Goal: Information Seeking & Learning: Learn about a topic

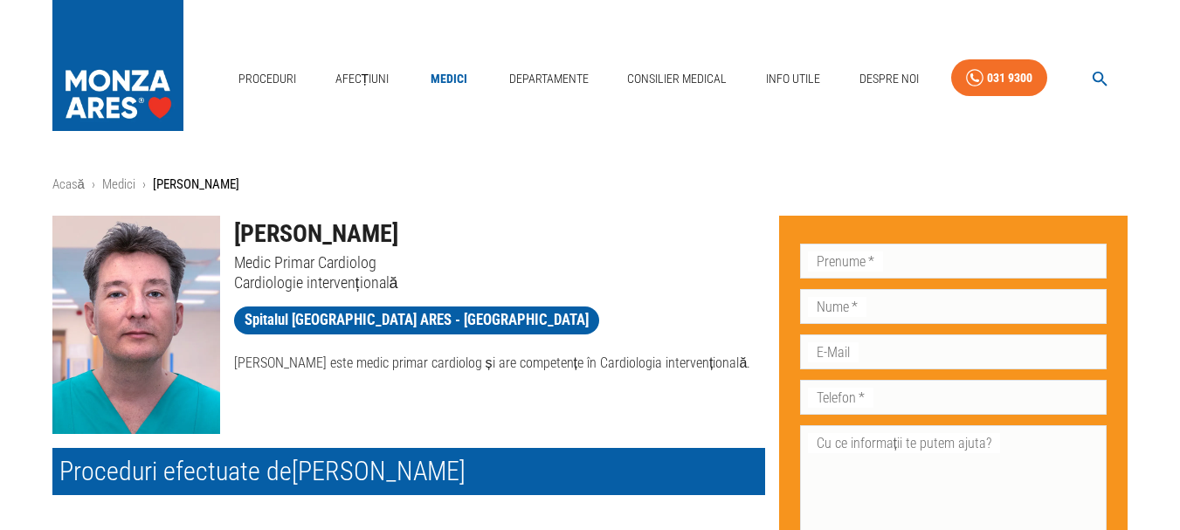
click at [147, 298] on img at bounding box center [136, 325] width 168 height 218
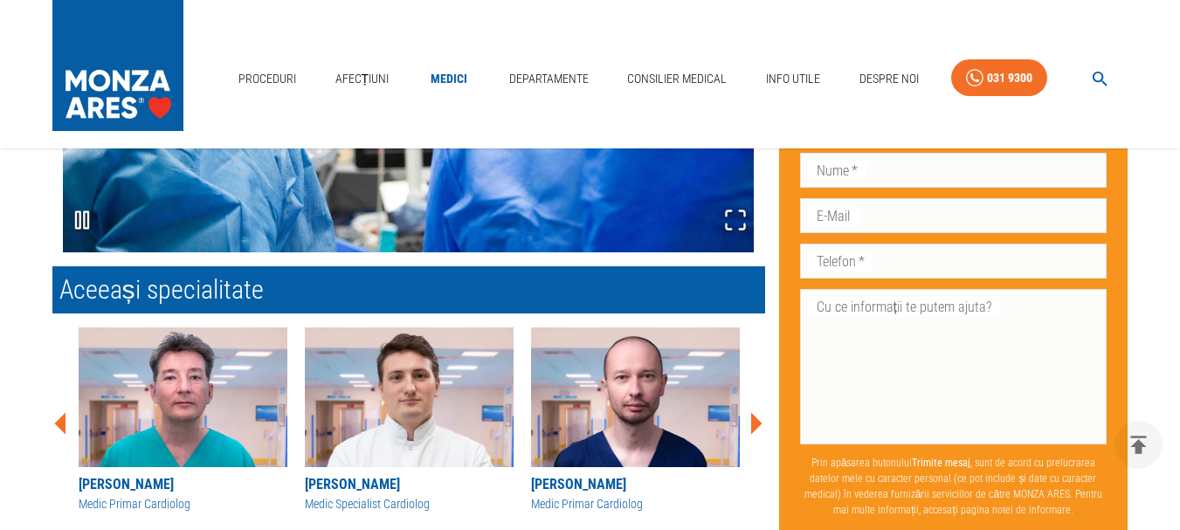
scroll to position [1502, 0]
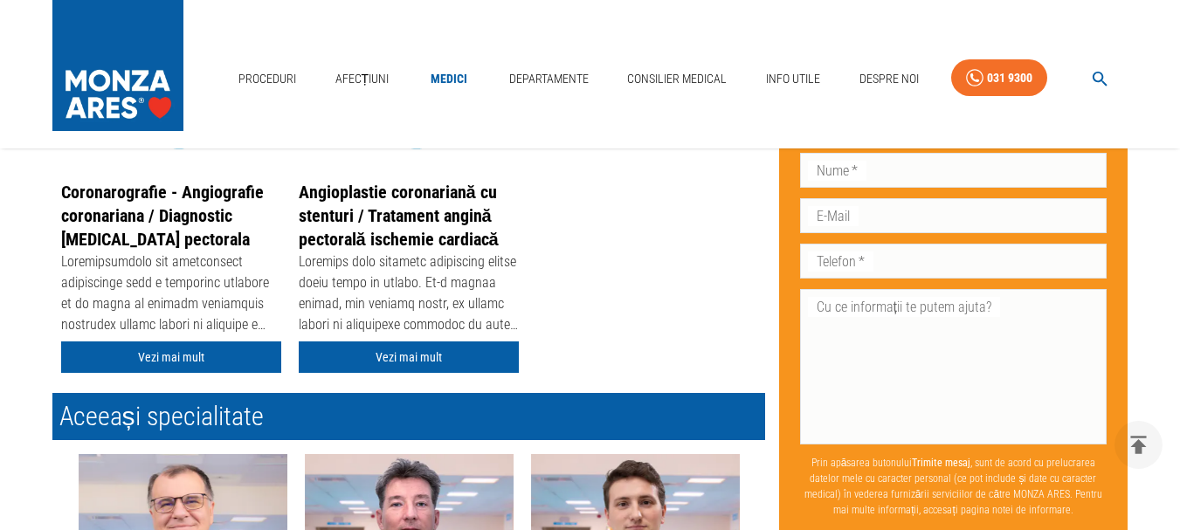
scroll to position [594, 0]
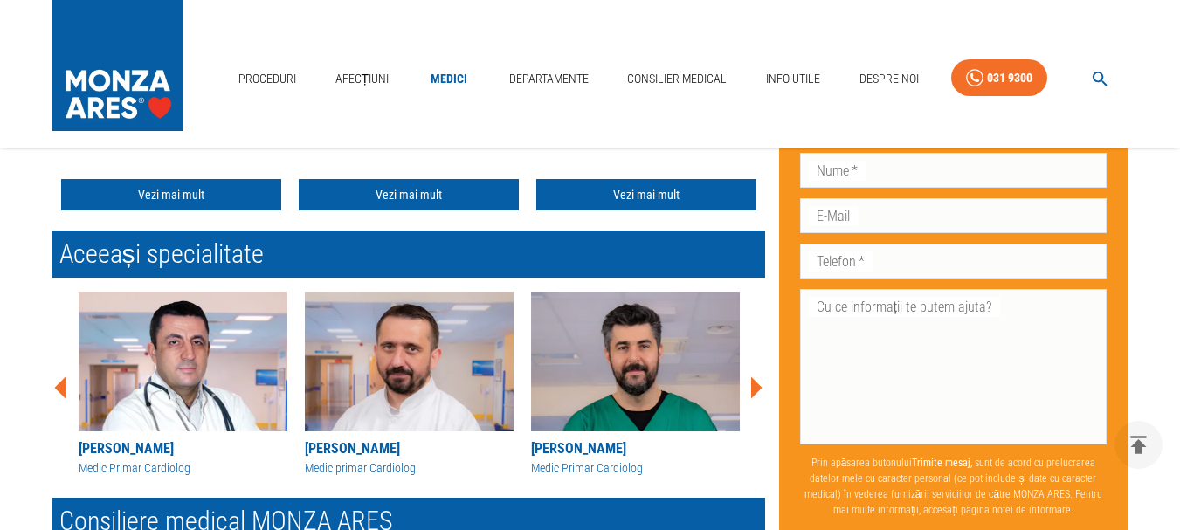
scroll to position [687, 0]
